Goal: Information Seeking & Learning: Learn about a topic

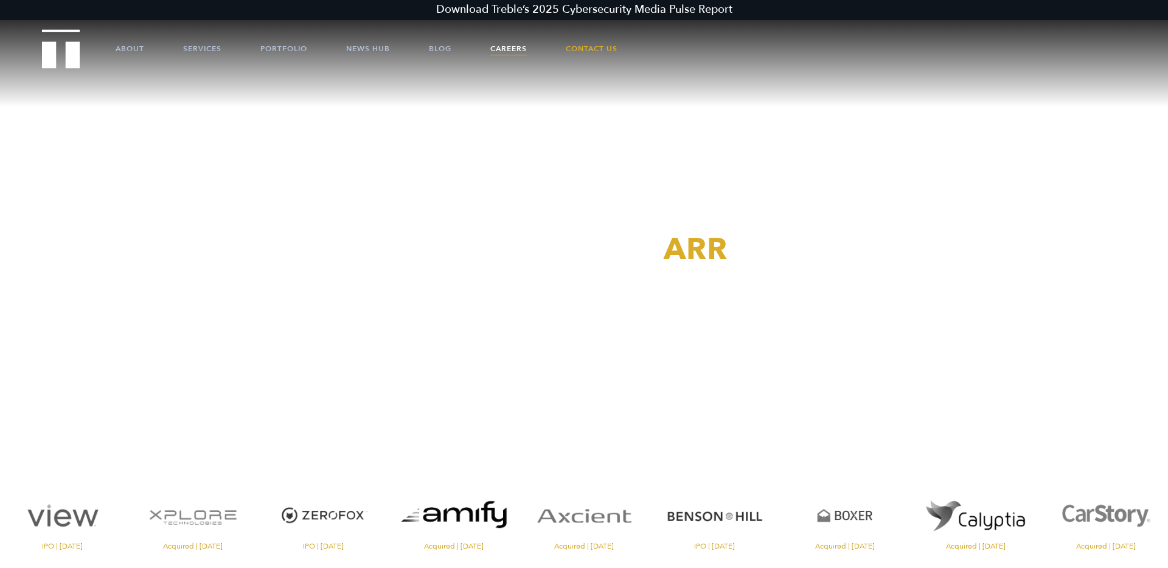
click at [507, 50] on link "Careers" at bounding box center [508, 48] width 36 height 36
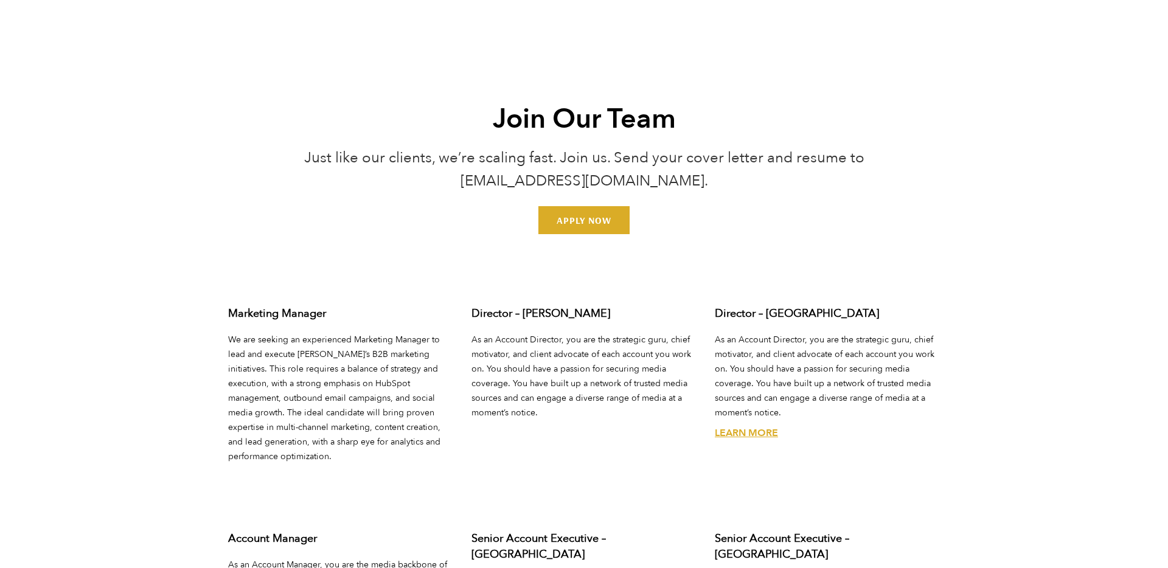
scroll to position [4393, 0]
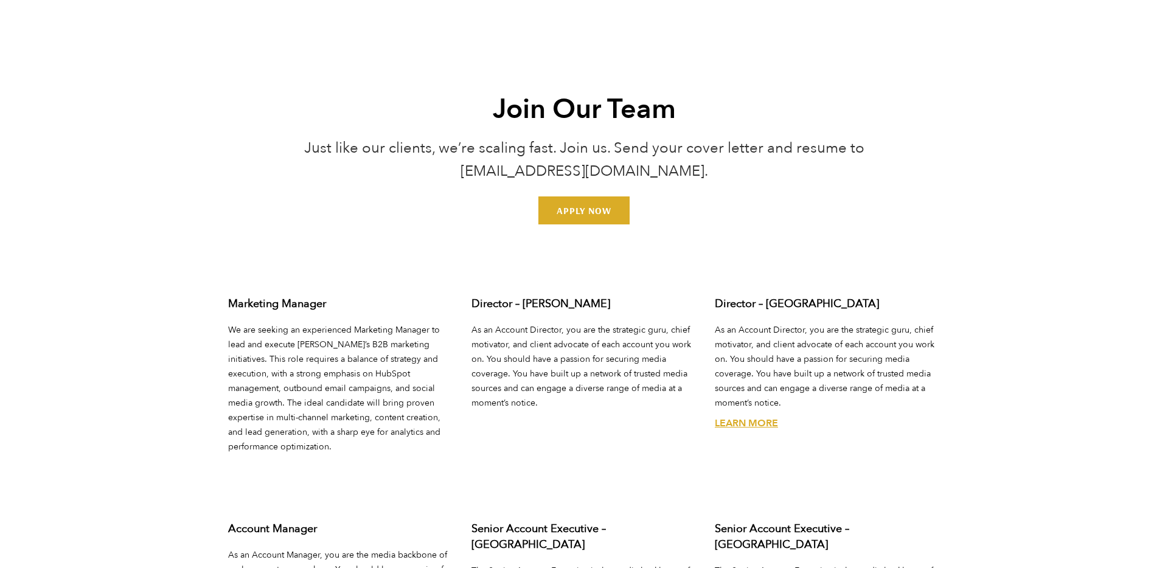
click at [766, 417] on link "Learn More" at bounding box center [746, 423] width 63 height 13
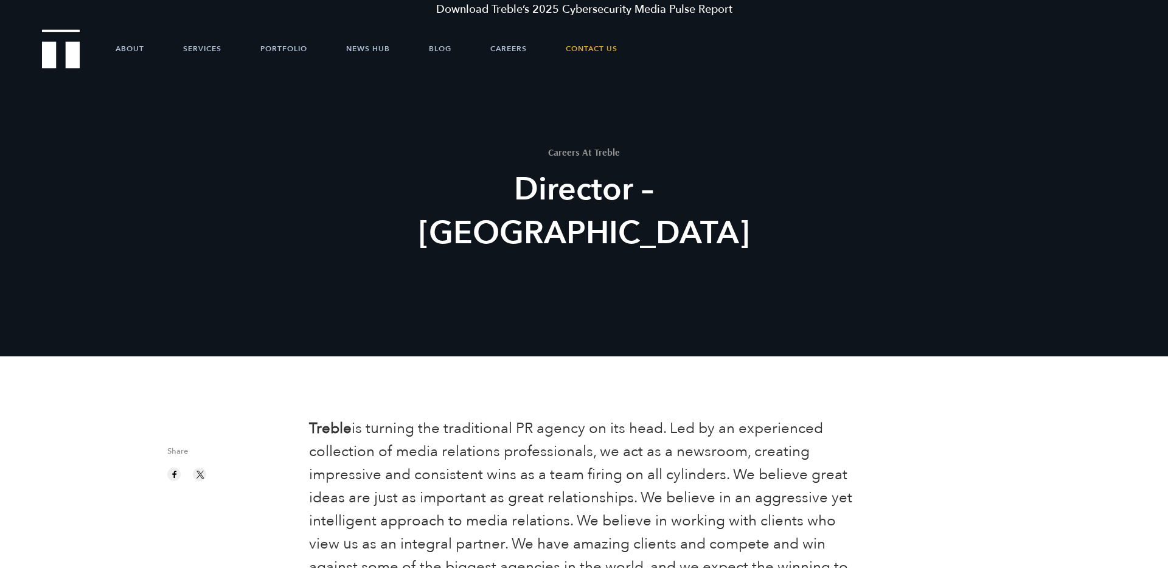
click at [736, 235] on div "Careers At Treble Director – San Francisco" at bounding box center [583, 216] width 467 height 139
